Goal: Task Accomplishment & Management: Complete application form

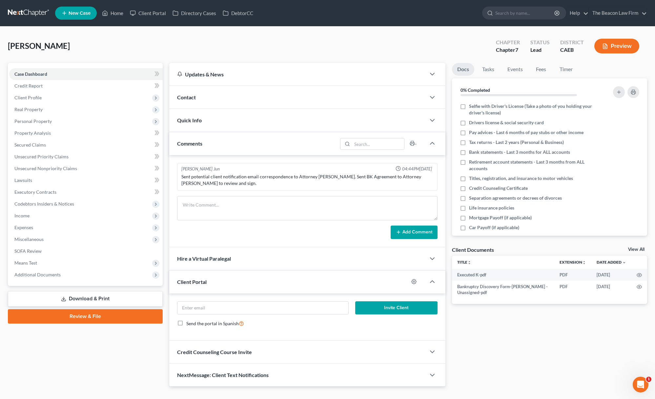
click at [26, 12] on link at bounding box center [29, 13] width 42 height 12
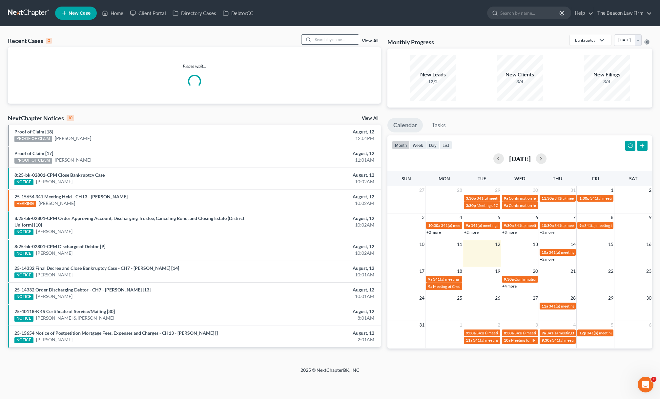
click at [342, 35] on input "search" at bounding box center [336, 40] width 46 height 10
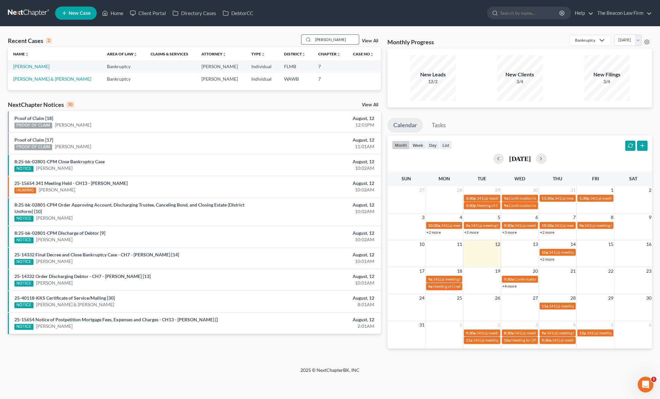
type input "[PERSON_NAME]"
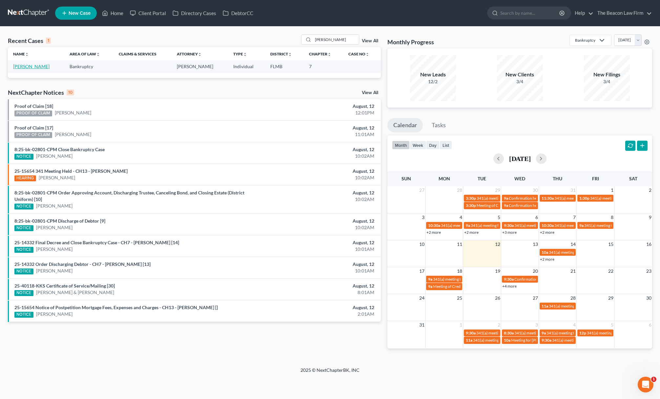
click at [22, 66] on link "[PERSON_NAME]" at bounding box center [31, 67] width 36 height 6
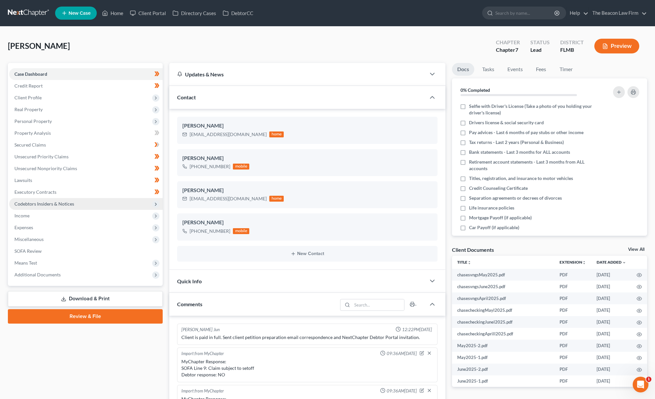
scroll to position [164, 0]
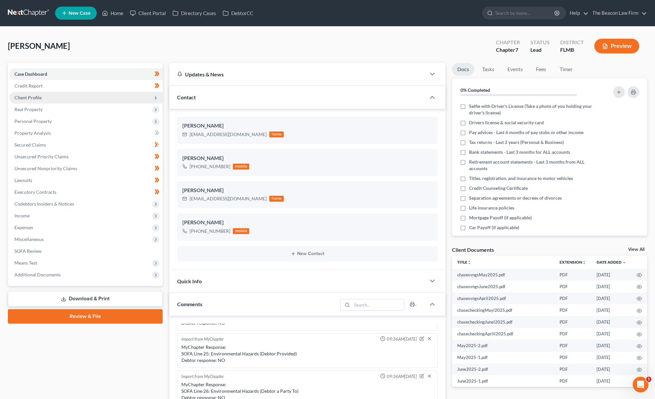
click at [37, 100] on span "Client Profile" at bounding box center [27, 98] width 27 height 6
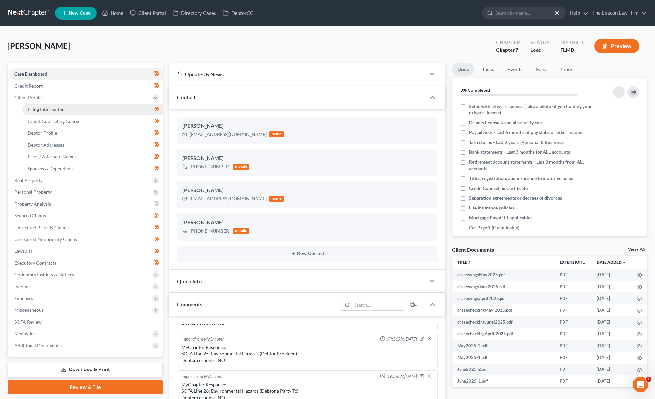
click at [36, 108] on span "Filing Information" at bounding box center [46, 110] width 37 height 6
select select "1"
select select "0"
select select "15"
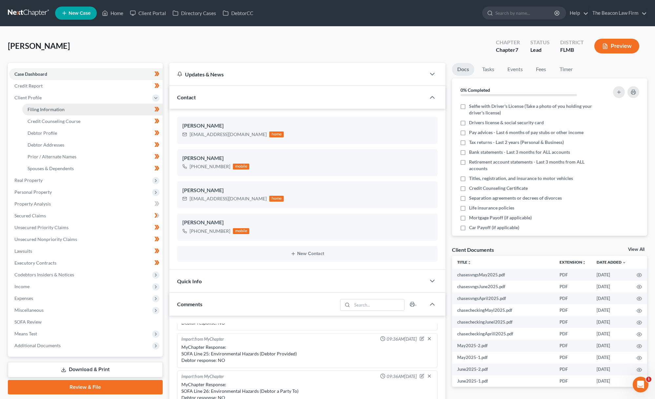
select select "9"
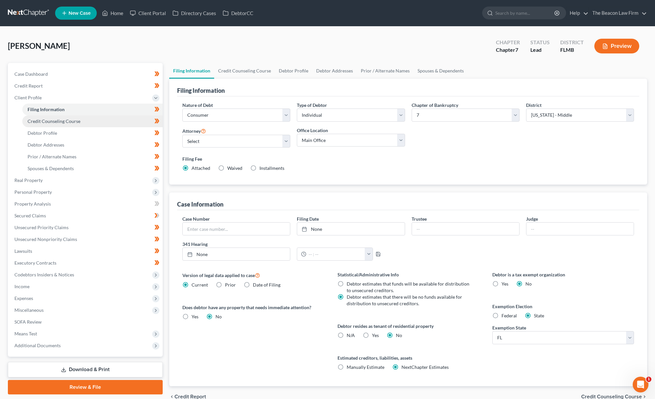
click at [38, 117] on link "Credit Counseling Course" at bounding box center [92, 122] width 140 height 12
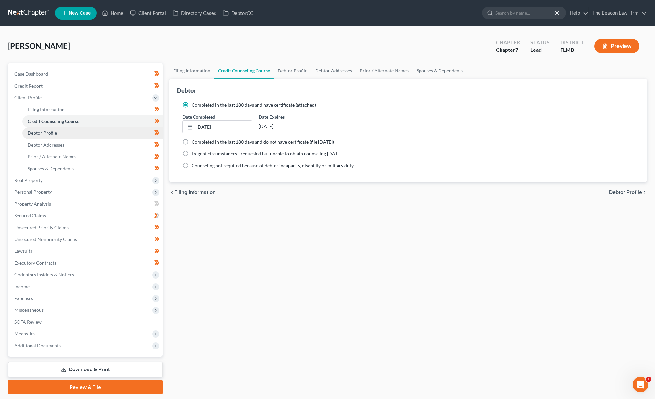
click at [41, 132] on span "Debtor Profile" at bounding box center [43, 133] width 30 height 6
select select "4"
select select "1"
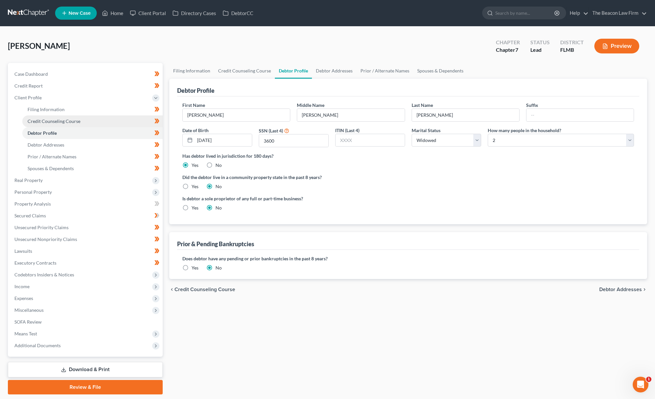
click at [43, 122] on span "Credit Counseling Course" at bounding box center [54, 121] width 53 height 6
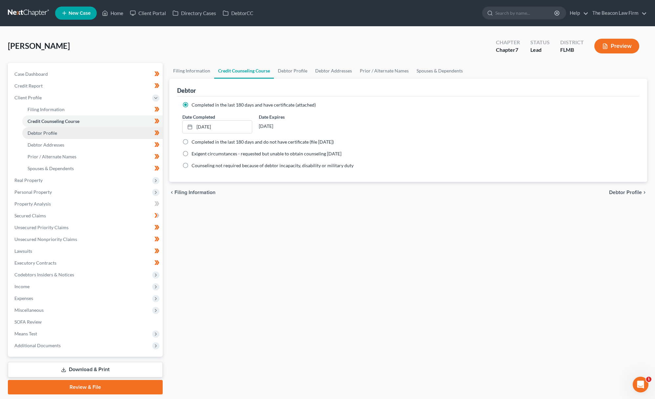
click at [43, 134] on span "Debtor Profile" at bounding box center [43, 133] width 30 height 6
select select "4"
select select "1"
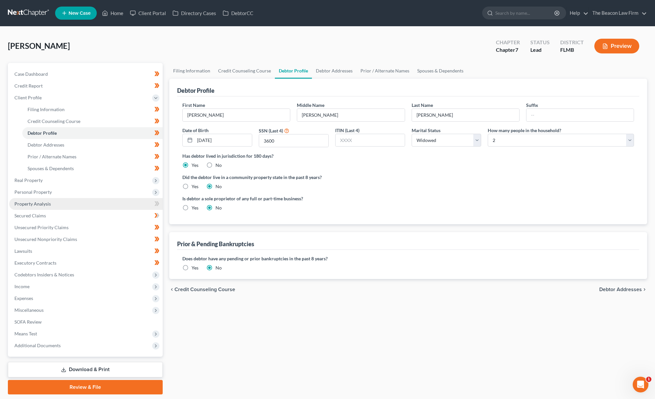
click at [41, 203] on span "Property Analysis" at bounding box center [32, 204] width 36 height 6
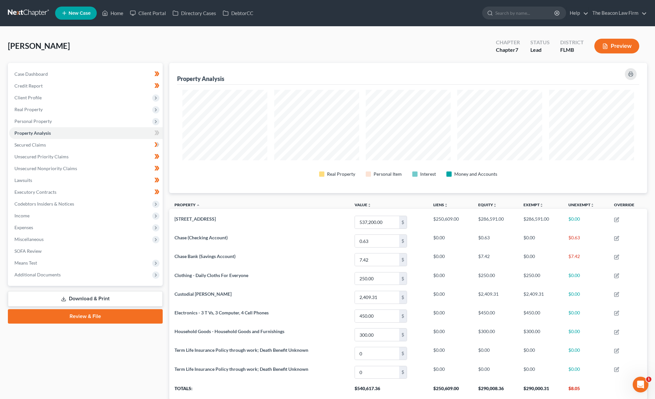
scroll to position [47, 0]
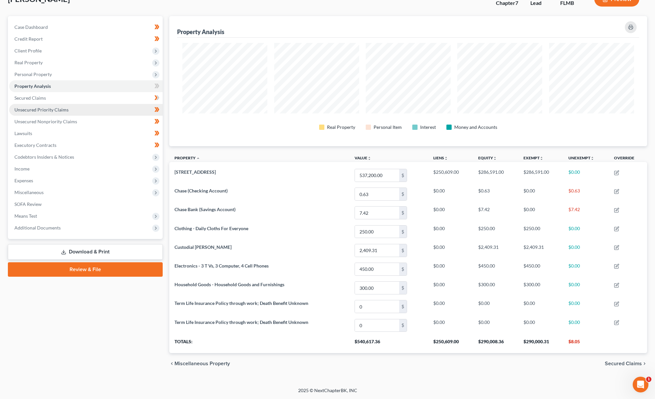
click at [55, 111] on span "Unsecured Priority Claims" at bounding box center [41, 110] width 54 height 6
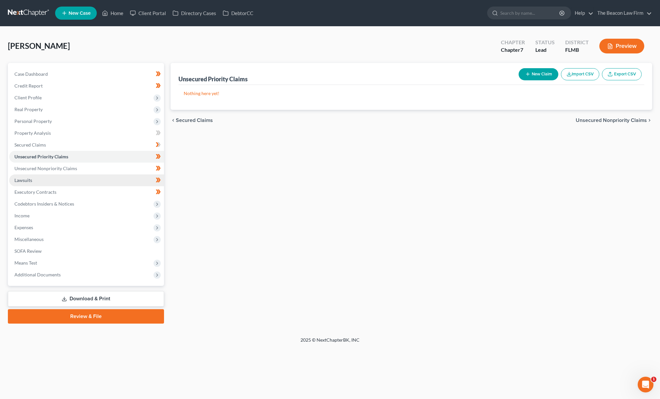
click at [30, 179] on span "Lawsuits" at bounding box center [23, 181] width 18 height 6
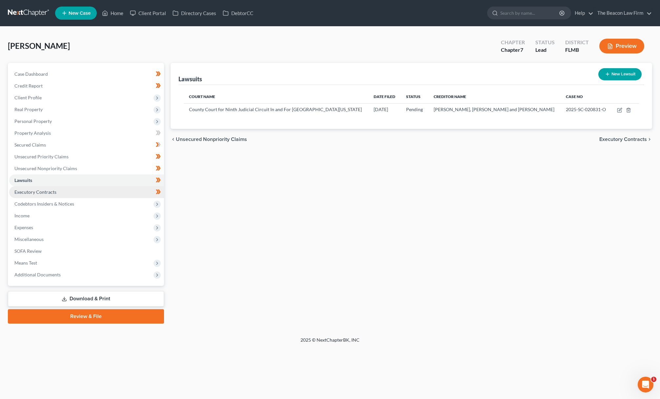
click at [34, 192] on span "Executory Contracts" at bounding box center [35, 192] width 42 height 6
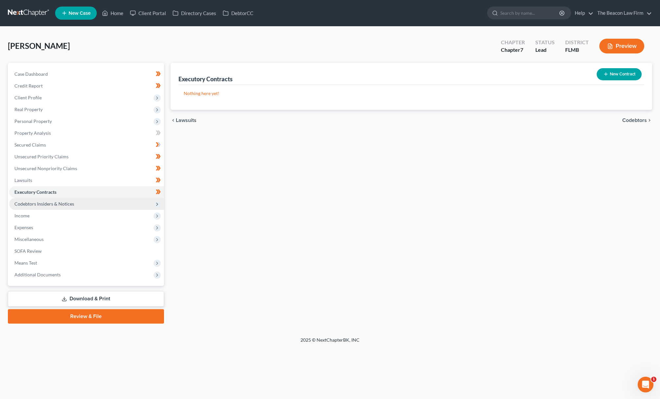
click at [35, 205] on span "Codebtors Insiders & Notices" at bounding box center [44, 204] width 60 height 6
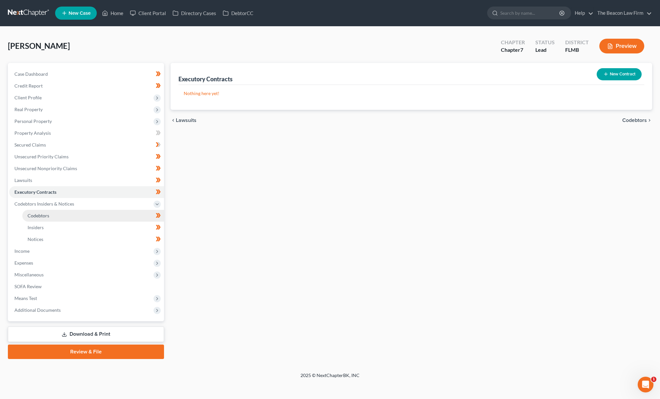
drag, startPoint x: 37, startPoint y: 218, endPoint x: 41, endPoint y: 220, distance: 4.7
click at [37, 218] on span "Codebtors" at bounding box center [39, 216] width 22 height 6
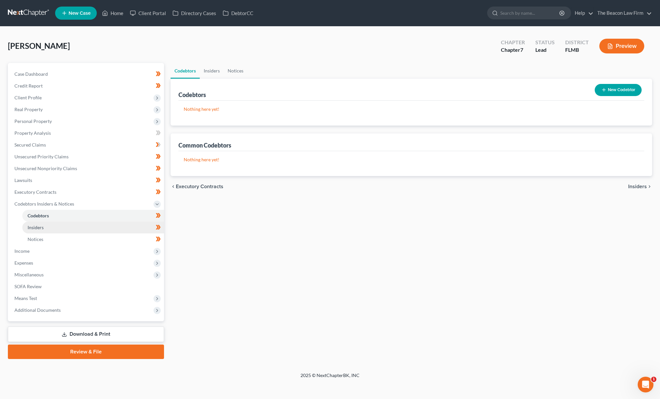
click at [39, 222] on link "Insiders" at bounding box center [93, 228] width 142 height 12
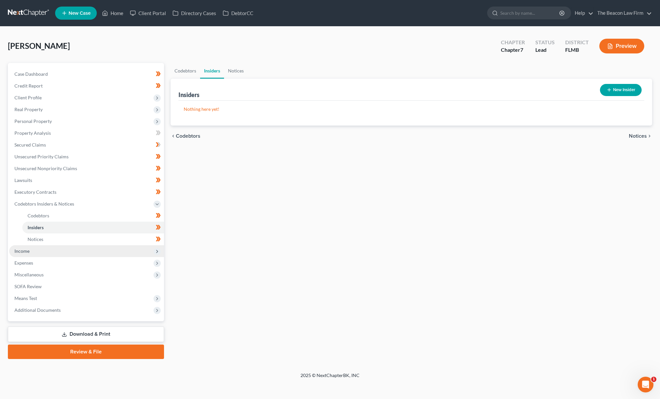
click at [41, 250] on span "Income" at bounding box center [86, 251] width 155 height 12
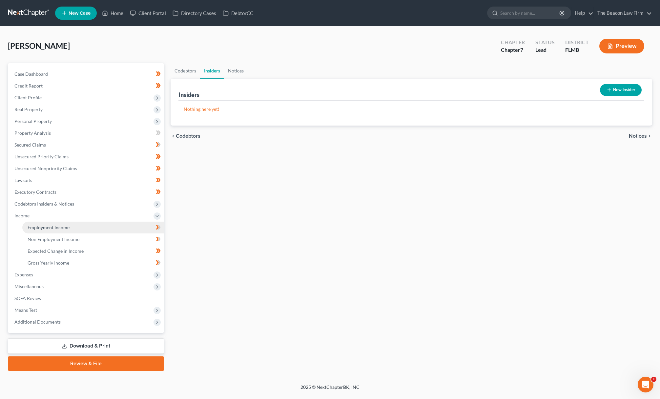
click at [46, 225] on span "Employment Income" at bounding box center [49, 228] width 42 height 6
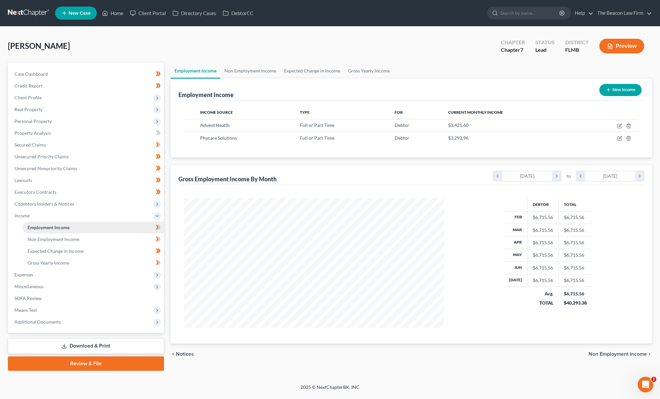
scroll to position [130, 273]
click at [42, 237] on span "Non Employment Income" at bounding box center [54, 240] width 52 height 6
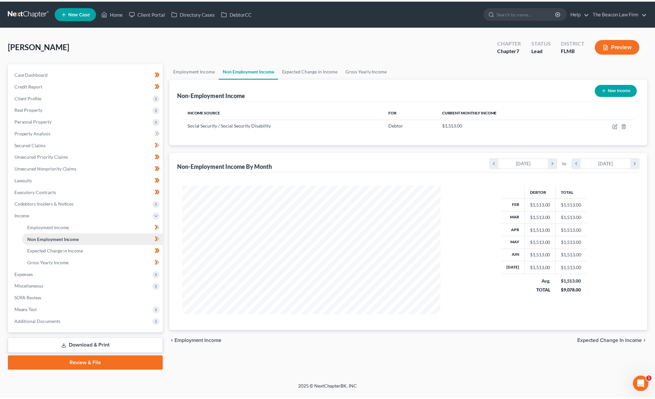
scroll to position [130, 273]
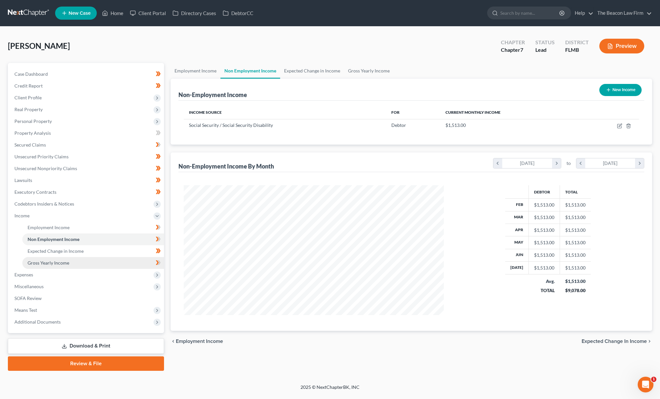
click at [47, 266] on span "Gross Yearly Income" at bounding box center [49, 263] width 42 height 6
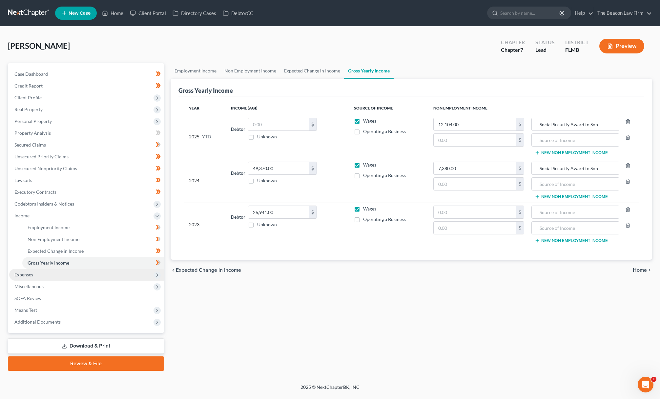
click at [31, 271] on span "Expenses" at bounding box center [86, 275] width 155 height 12
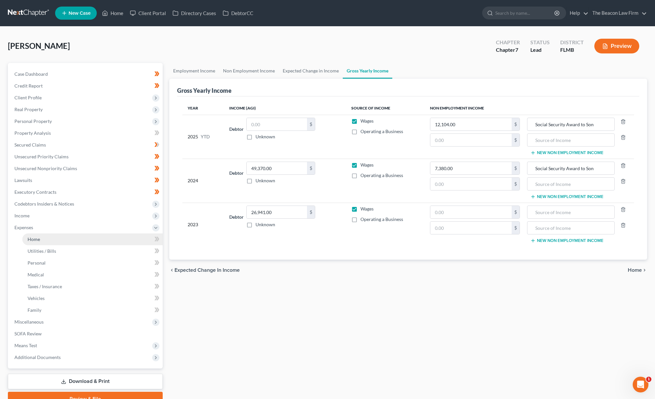
click at [36, 237] on span "Home" at bounding box center [34, 240] width 12 height 6
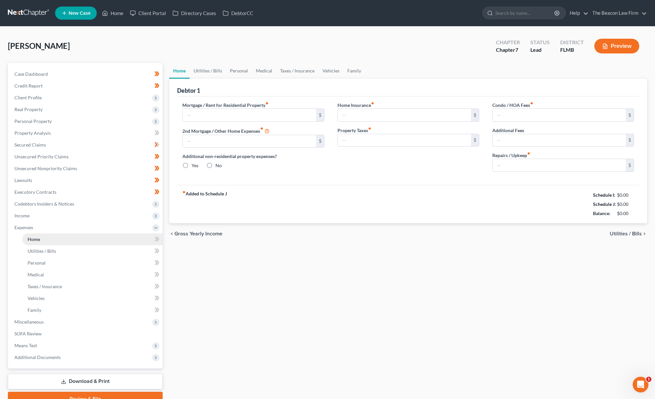
type input "1,950.00"
type input "0.00"
radio input "true"
type input "0.00"
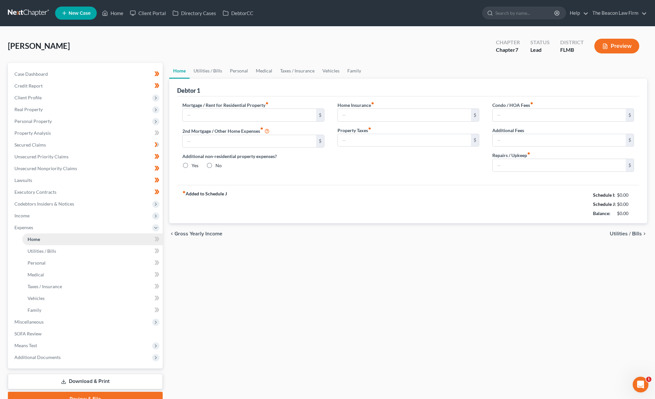
type input "325.00"
type input "0.00"
click at [210, 74] on link "Utilities / Bills" at bounding box center [208, 71] width 36 height 16
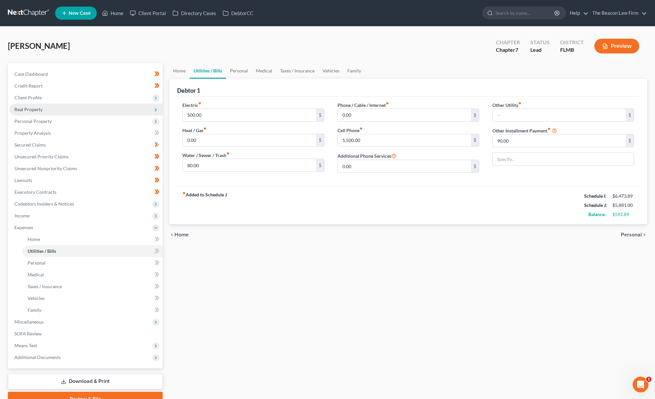
click at [66, 108] on span "Real Property" at bounding box center [86, 110] width 154 height 12
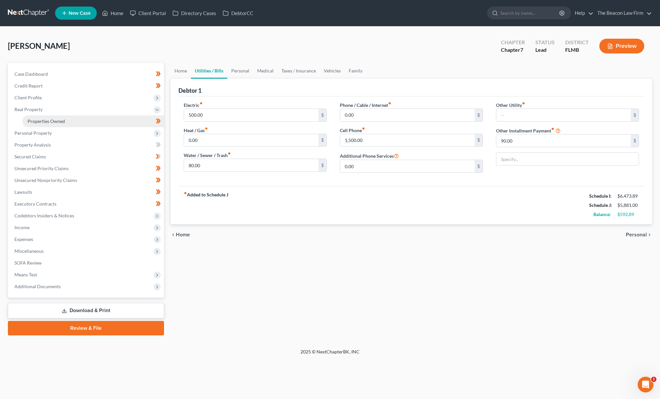
click at [64, 116] on link "Properties Owned" at bounding box center [93, 122] width 142 height 12
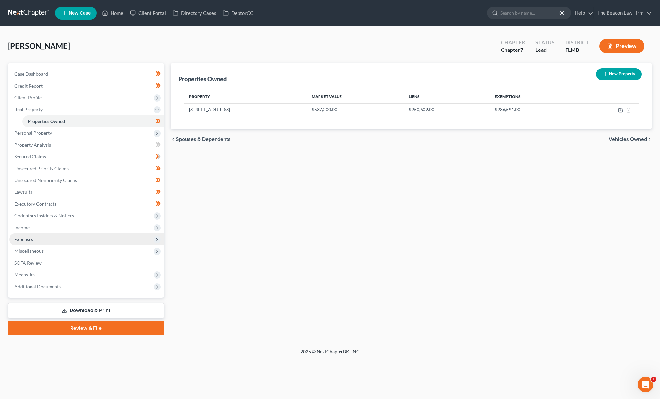
click at [31, 236] on span "Expenses" at bounding box center [86, 240] width 155 height 12
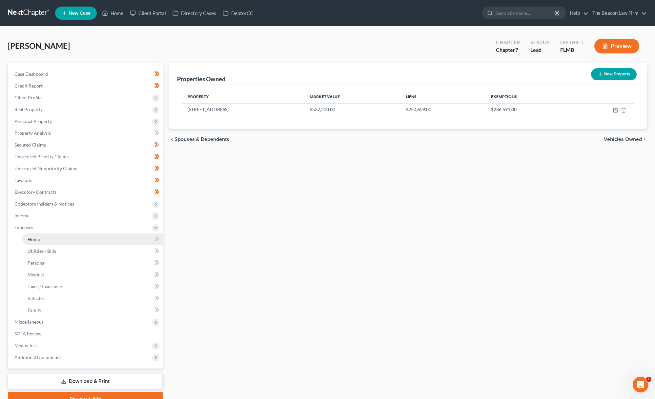
click at [39, 250] on span "Utilities / Bills" at bounding box center [42, 251] width 29 height 6
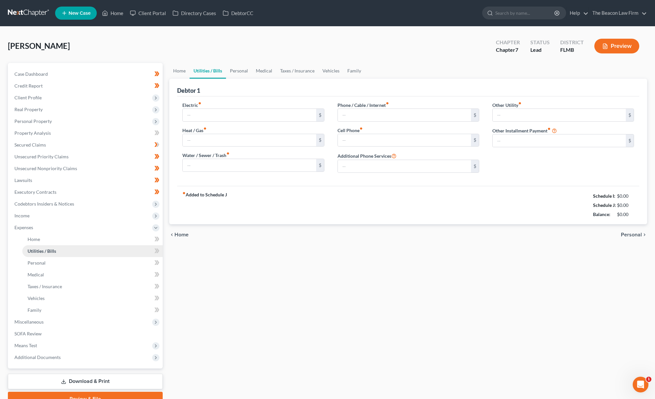
type input "500.00"
type input "0.00"
type input "80.00"
type input "0.00"
type input "1,500.00"
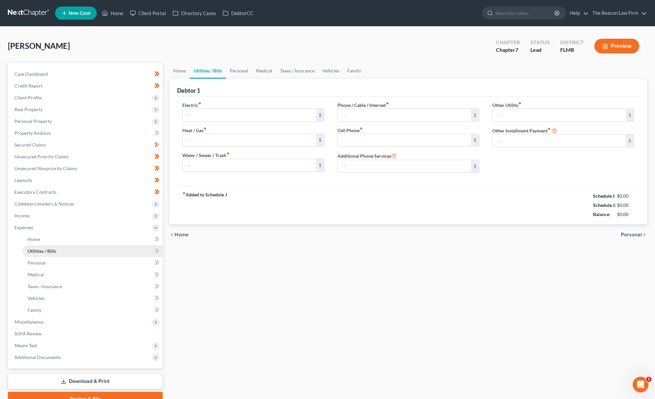
type input "0.00"
type input "90.00"
click at [181, 69] on link "Home" at bounding box center [179, 71] width 20 height 16
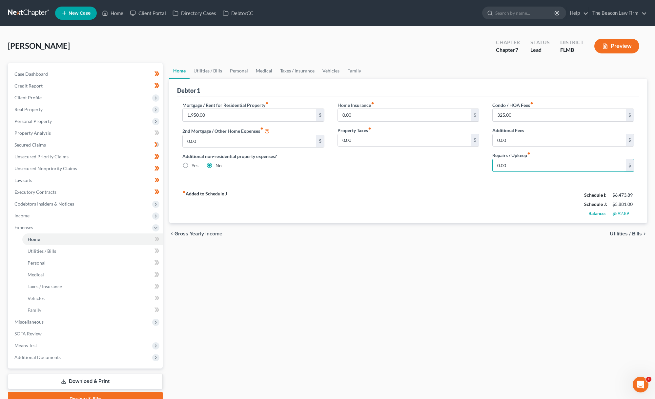
drag, startPoint x: 515, startPoint y: 167, endPoint x: 486, endPoint y: 164, distance: 29.4
click at [486, 164] on div "Condo / HOA Fees fiber_manual_record 325.00 $ Additional Fees 0.00 $ Repairs / …" at bounding box center [563, 139] width 155 height 75
type input "100"
click at [205, 73] on link "Utilities / Bills" at bounding box center [208, 71] width 36 height 16
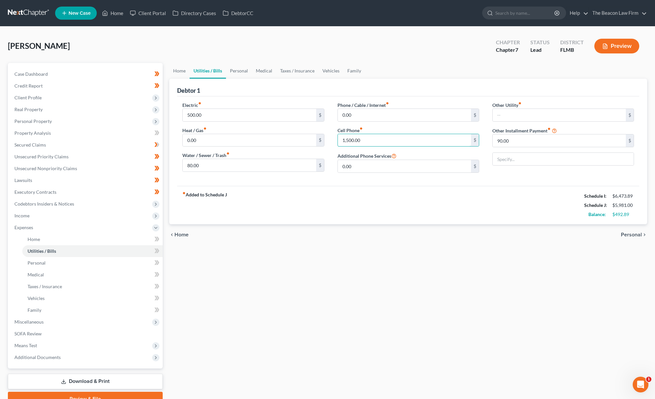
drag, startPoint x: 368, startPoint y: 140, endPoint x: 327, endPoint y: 138, distance: 40.8
click at [327, 138] on div "Electric fiber_manual_record 500.00 $ Heat / Gas fiber_manual_record 0.00 $ Wat…" at bounding box center [408, 140] width 465 height 76
click at [248, 72] on link "Personal" at bounding box center [239, 71] width 26 height 16
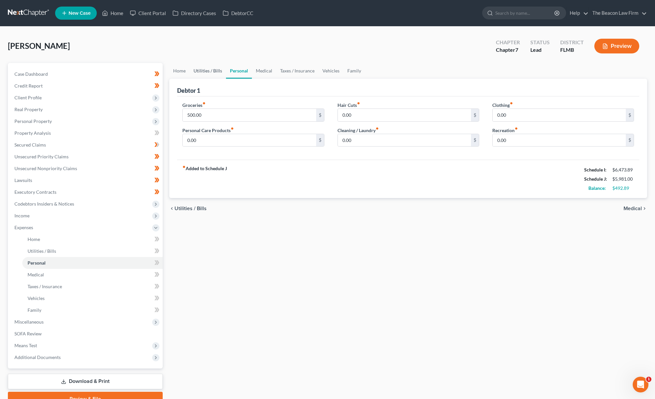
click at [217, 71] on link "Utilities / Bills" at bounding box center [208, 71] width 36 height 16
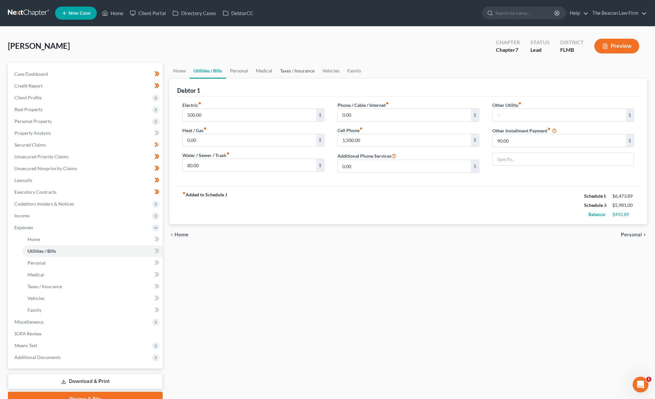
click at [293, 70] on link "Taxes / Insurance" at bounding box center [297, 71] width 42 height 16
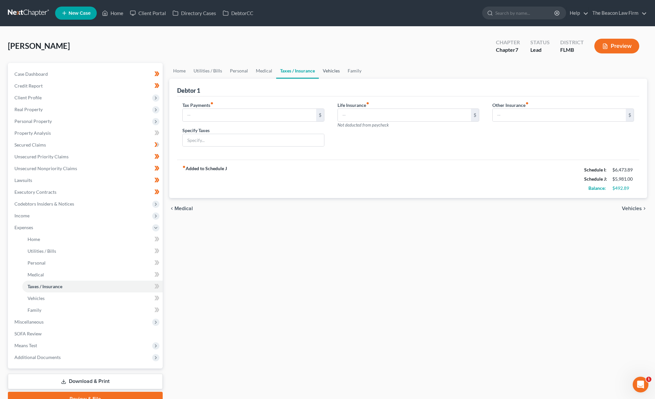
click at [330, 71] on link "Vehicles" at bounding box center [331, 71] width 25 height 16
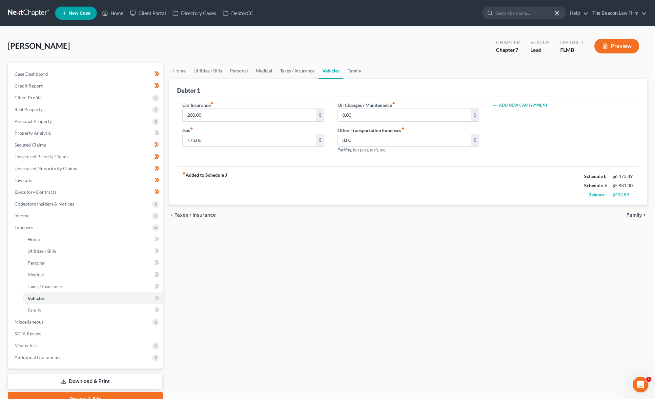
click at [350, 69] on link "Family" at bounding box center [355, 71] width 22 height 16
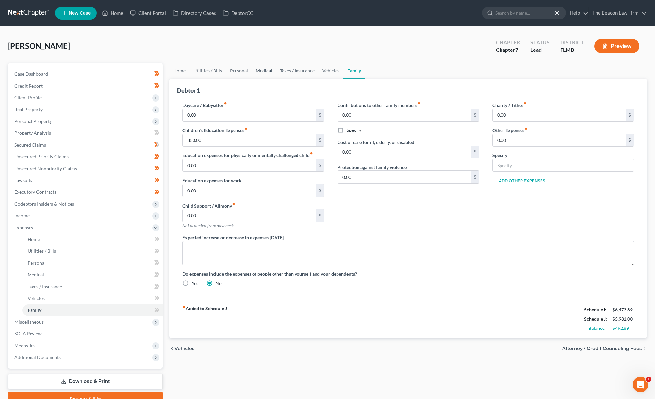
click at [262, 68] on link "Medical" at bounding box center [264, 71] width 24 height 16
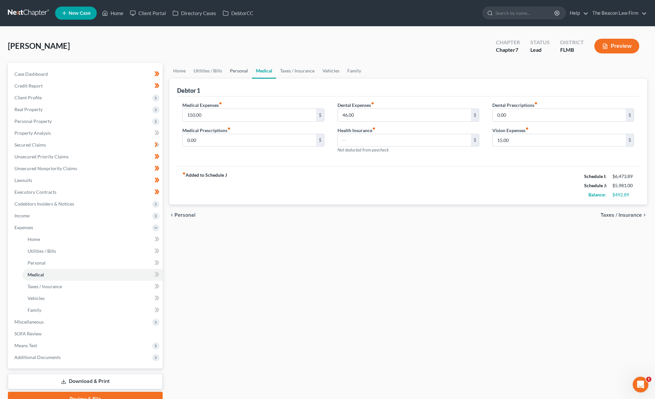
click at [242, 70] on link "Personal" at bounding box center [239, 71] width 26 height 16
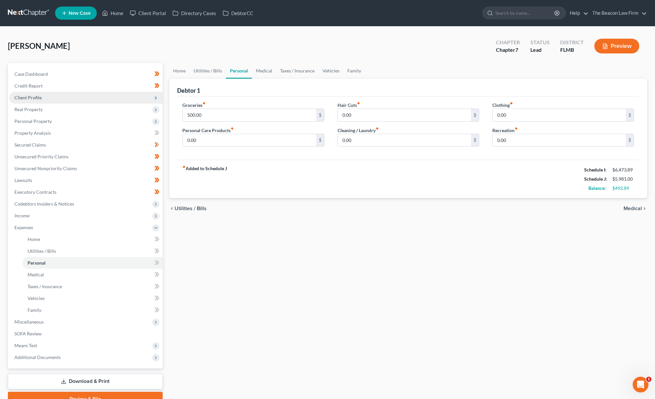
click at [43, 99] on span "Client Profile" at bounding box center [86, 98] width 154 height 12
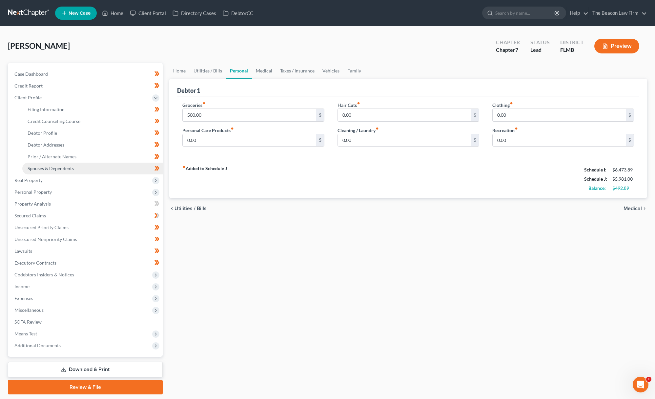
click at [55, 170] on span "Spouses & Dependents" at bounding box center [51, 169] width 46 height 6
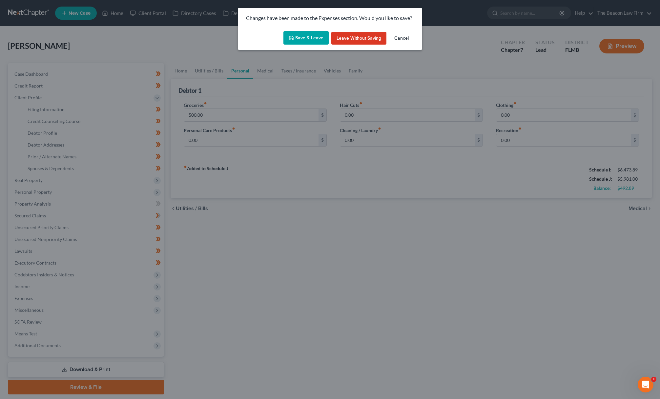
click at [305, 37] on button "Save & Leave" at bounding box center [306, 38] width 45 height 14
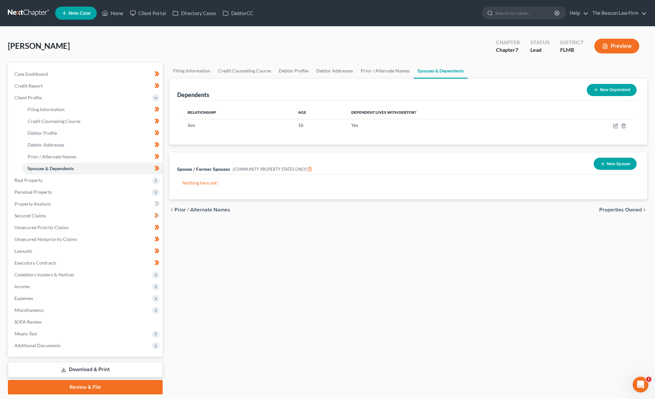
drag, startPoint x: 24, startPoint y: 298, endPoint x: 33, endPoint y: 306, distance: 12.1
click at [24, 298] on span "Expenses" at bounding box center [23, 299] width 19 height 6
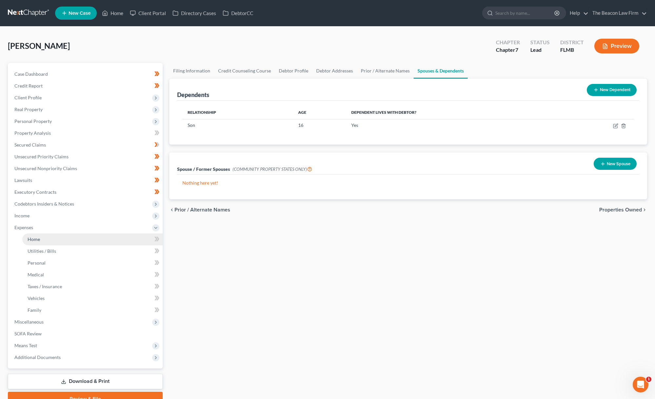
click at [50, 242] on link "Home" at bounding box center [92, 240] width 140 height 12
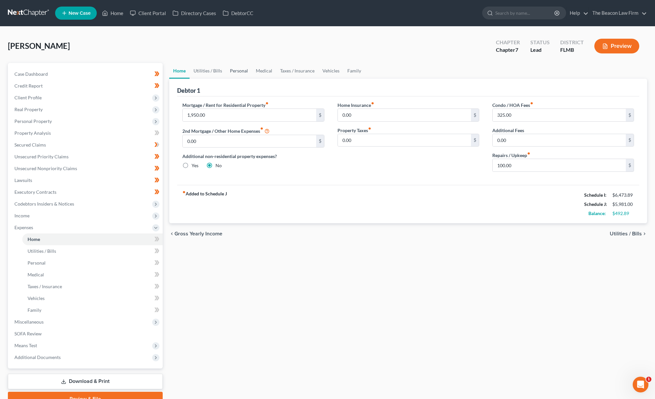
click at [239, 71] on link "Personal" at bounding box center [239, 71] width 26 height 16
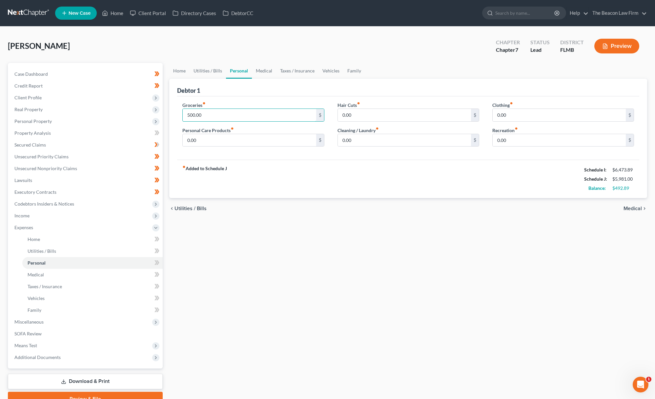
drag, startPoint x: 213, startPoint y: 118, endPoint x: 176, endPoint y: 114, distance: 37.3
click at [176, 114] on div "Groceries fiber_manual_record 500.00 $ Personal Care Products fiber_manual_reco…" at bounding box center [253, 127] width 155 height 51
type input "0"
type input "1,000"
type input "50"
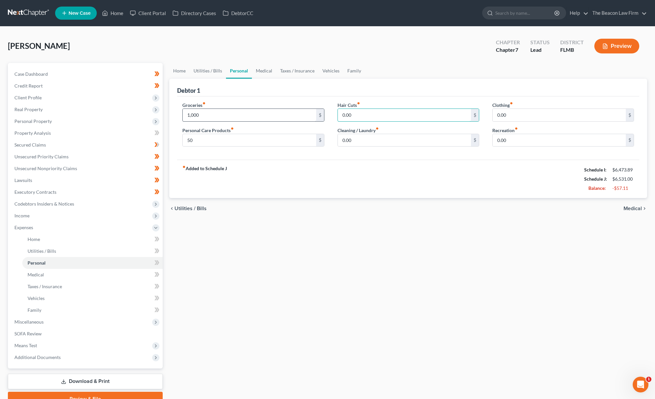
drag, startPoint x: 393, startPoint y: 114, endPoint x: 315, endPoint y: 110, distance: 77.9
click at [315, 110] on div "Groceries fiber_manual_record 1,000 $ Personal Care Products fiber_manual_recor…" at bounding box center [408, 127] width 465 height 51
type input "50"
drag, startPoint x: 516, startPoint y: 140, endPoint x: 478, endPoint y: 139, distance: 38.8
click at [478, 139] on div "Groceries fiber_manual_record 1,000 $ Personal Care Products fiber_manual_recor…" at bounding box center [408, 127] width 465 height 51
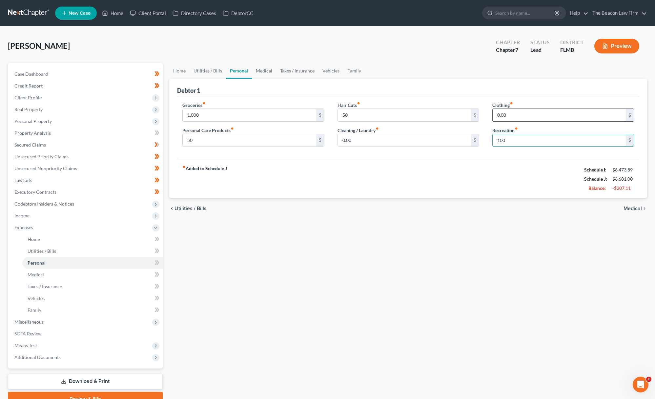
type input "100"
drag, startPoint x: 520, startPoint y: 117, endPoint x: 466, endPoint y: 112, distance: 54.6
click at [466, 112] on div "Groceries fiber_manual_record 1,000 $ Personal Care Products fiber_manual_recor…" at bounding box center [408, 127] width 465 height 51
type input "100"
click at [193, 115] on input "1,000" at bounding box center [249, 115] width 133 height 12
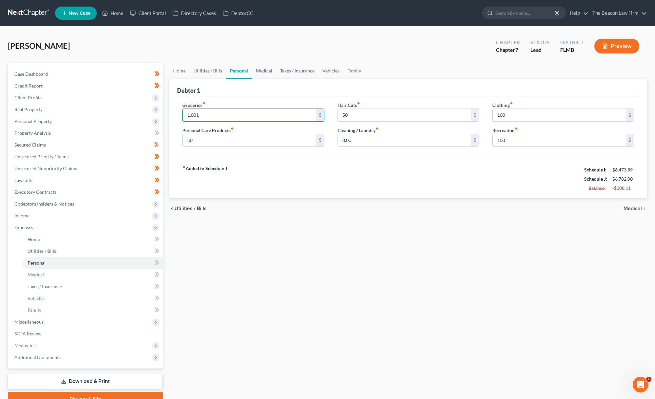
click at [258, 90] on div "Debtor 1" at bounding box center [408, 88] width 462 height 18
drag, startPoint x: 202, startPoint y: 116, endPoint x: 165, endPoint y: 110, distance: 36.8
click at [165, 110] on div "Petition Navigation Case Dashboard Payments Invoices Payments Payments Credit R…" at bounding box center [328, 235] width 646 height 344
click at [235, 90] on div "Debtor 1" at bounding box center [408, 88] width 462 height 18
click at [70, 339] on link "SOFA Review" at bounding box center [86, 334] width 154 height 12
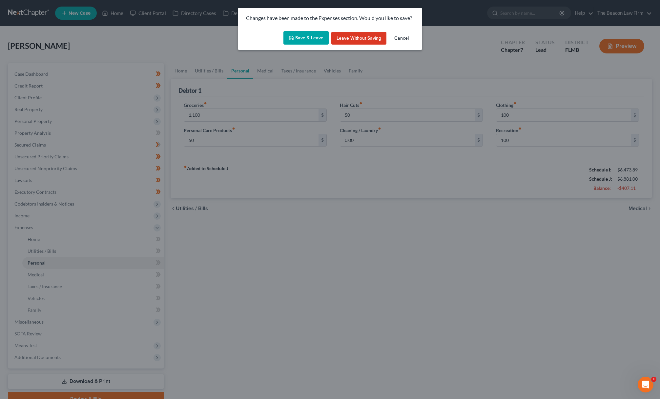
click at [302, 36] on button "Save & Leave" at bounding box center [306, 38] width 45 height 14
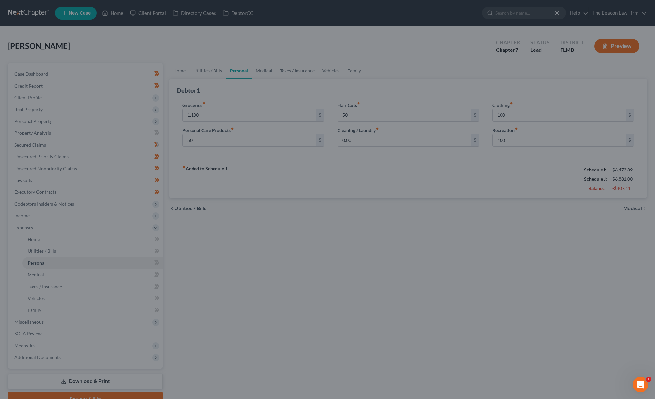
type input "1,100.00"
type input "50.00"
type input "100.00"
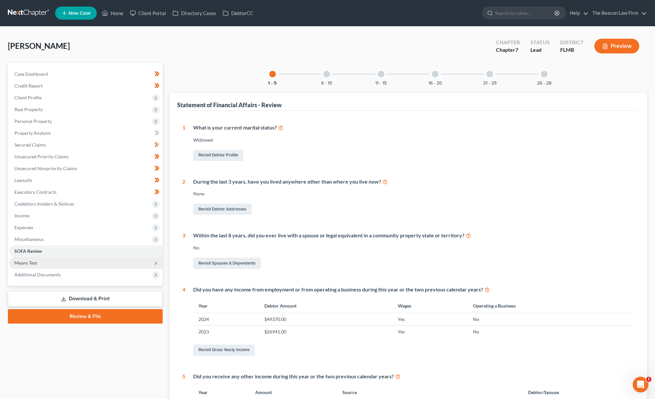
click at [43, 266] on span "Means Test" at bounding box center [86, 263] width 154 height 12
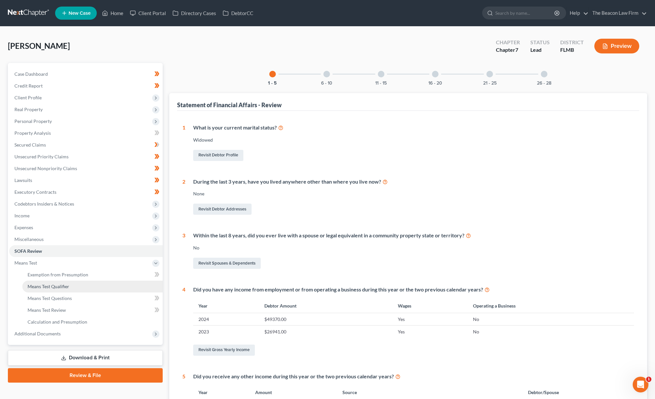
click at [58, 285] on span "Means Test Qualifier" at bounding box center [49, 287] width 42 height 6
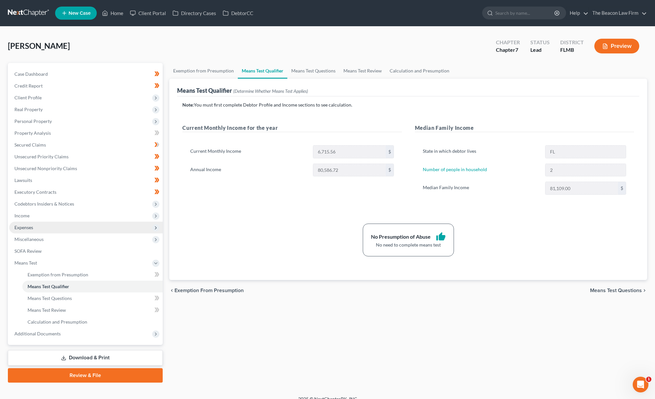
click at [22, 226] on span "Expenses" at bounding box center [23, 228] width 19 height 6
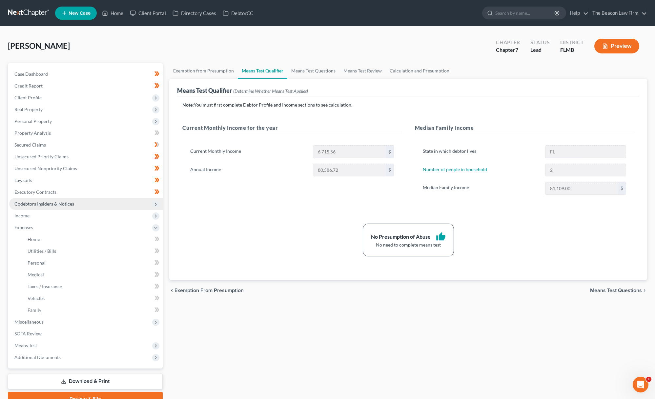
click at [25, 199] on span "Codebtors Insiders & Notices" at bounding box center [86, 204] width 154 height 12
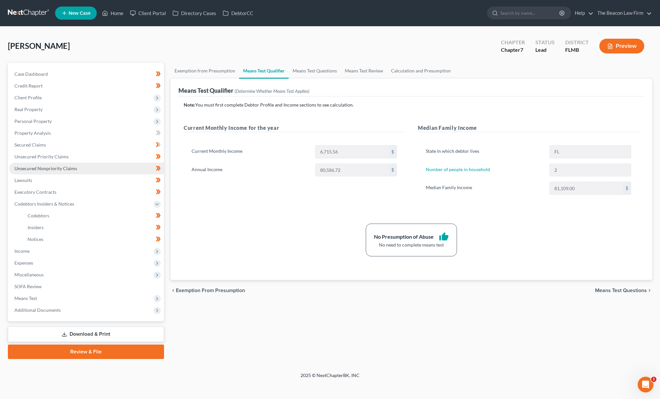
click at [25, 172] on link "Unsecured Nonpriority Claims" at bounding box center [86, 169] width 155 height 12
